Goal: Find specific page/section: Find specific page/section

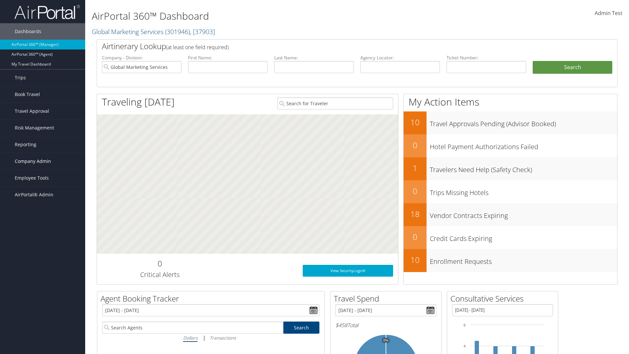
click at [43, 161] on span "Company Admin" at bounding box center [33, 161] width 36 height 16
click at [0, 0] on link "People" at bounding box center [0, 0] width 0 height 0
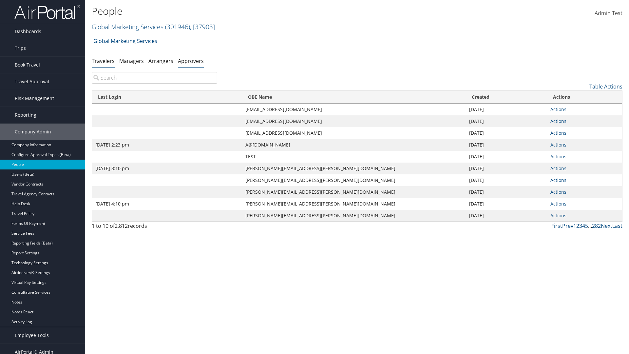
click at [191, 61] on link "Approvers" at bounding box center [191, 60] width 26 height 7
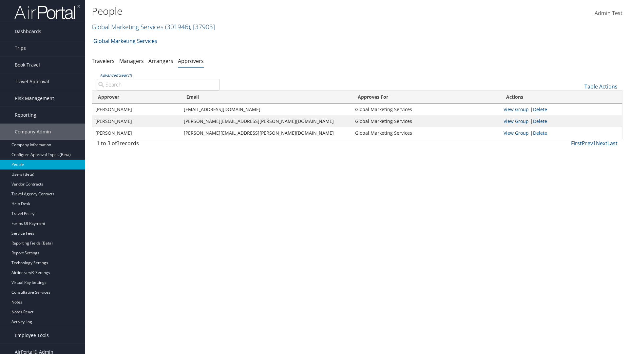
click at [158, 84] on input "Advanced Search" at bounding box center [158, 85] width 123 height 12
type input "Ashish Goyal"
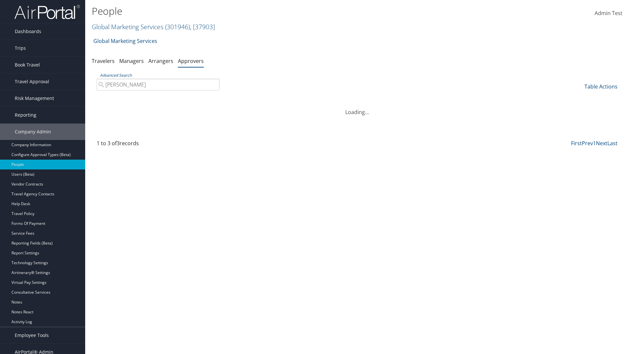
click at [158, 84] on input "Ashish Goyal" at bounding box center [158, 85] width 123 height 12
type input "Non-existing Name"
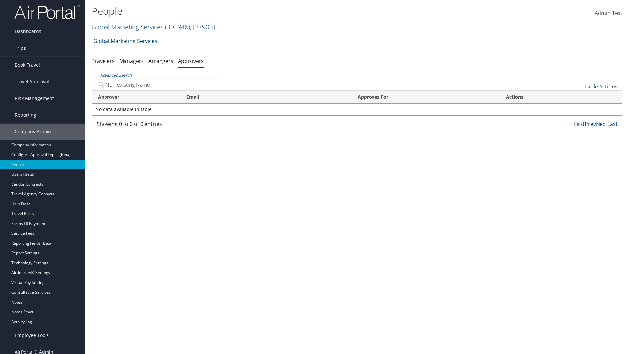
click at [158, 84] on input "Non-existing Name" at bounding box center [158, 85] width 123 height 12
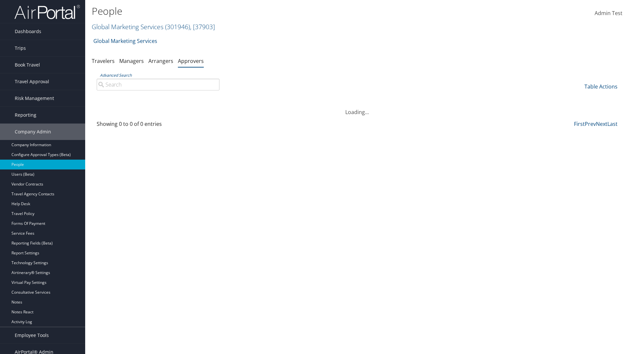
type input "ashish.goyal@cbtravel.dev"
